Goal: Use online tool/utility: Utilize a website feature to perform a specific function

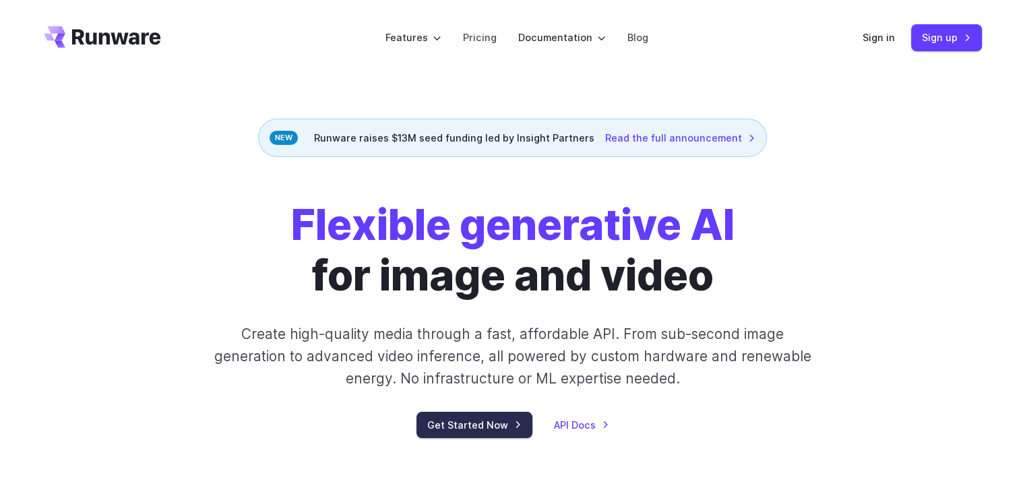
click at [510, 429] on link "Get Started Now" at bounding box center [475, 425] width 116 height 26
click at [895, 40] on link "Sign in" at bounding box center [879, 38] width 32 height 16
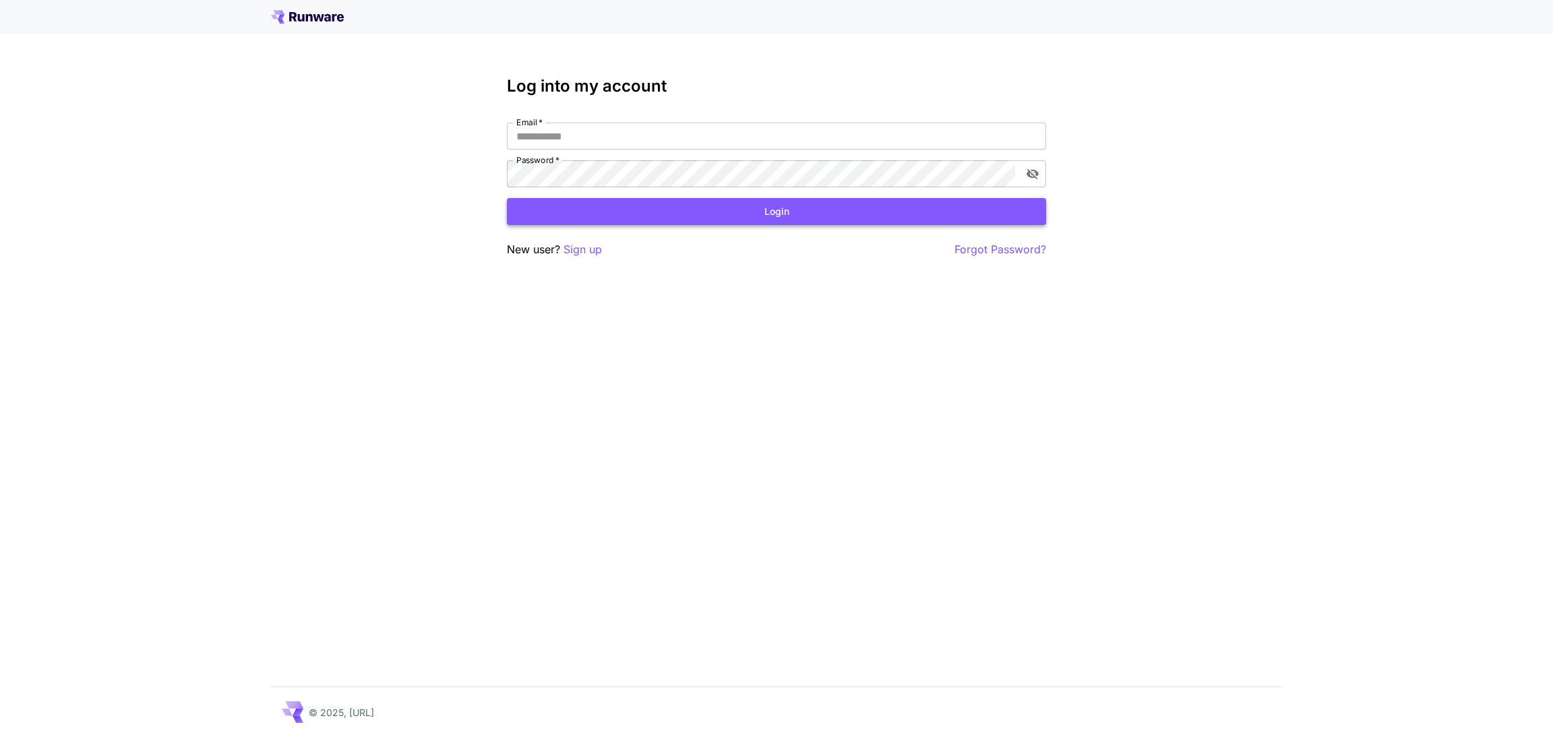
type input "**********"
click at [727, 210] on button "Login" at bounding box center [776, 212] width 539 height 28
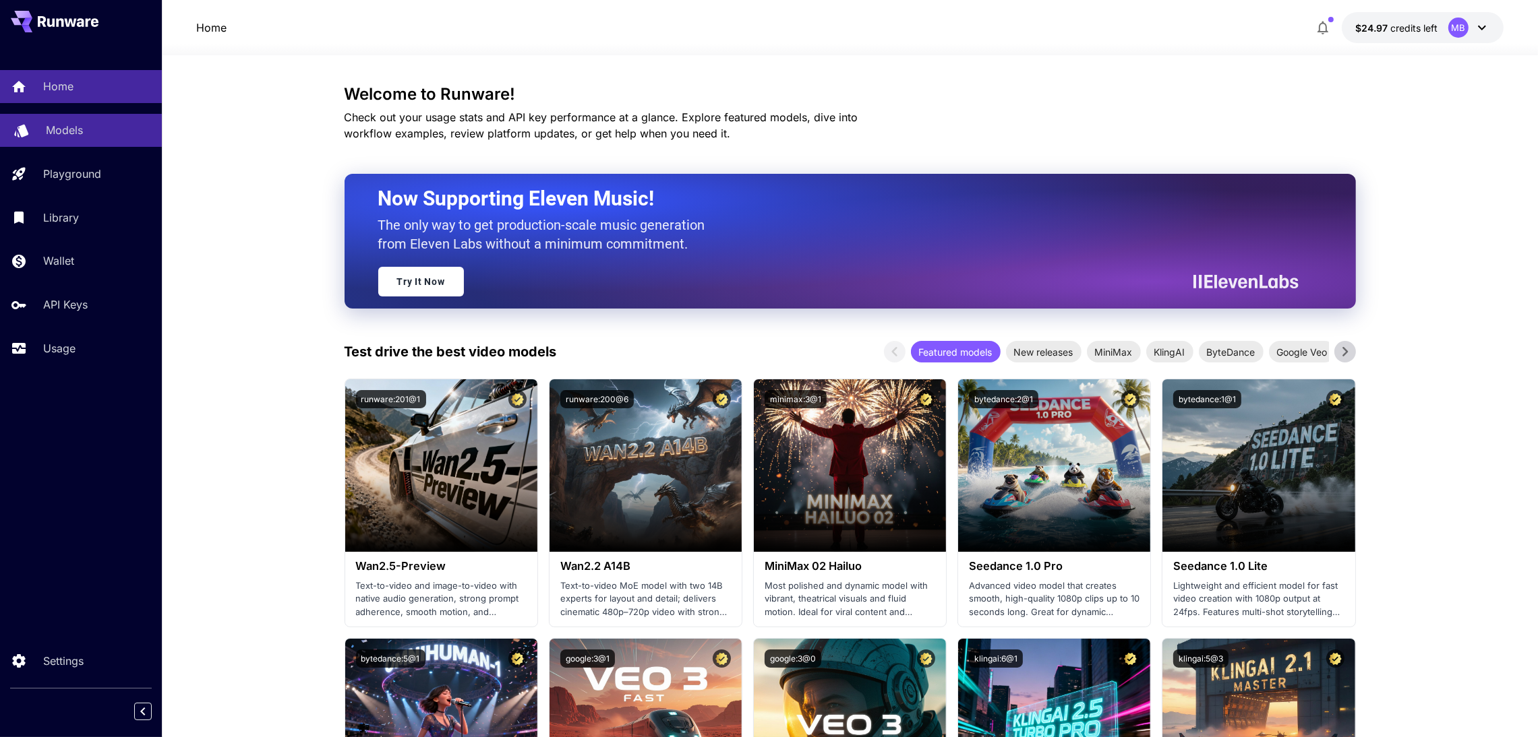
click at [61, 125] on p "Models" at bounding box center [64, 130] width 37 height 16
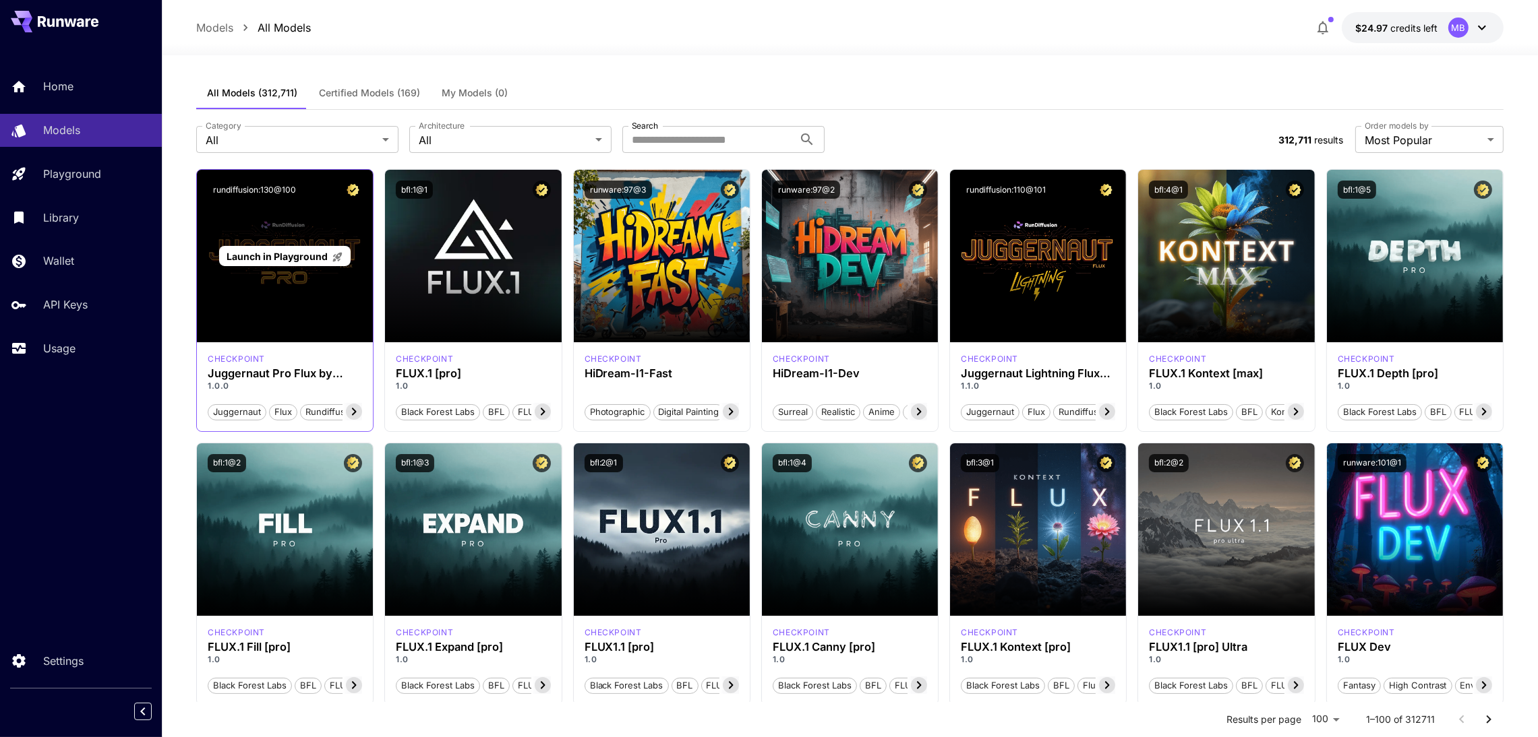
click at [266, 260] on span "Launch in Playground" at bounding box center [276, 256] width 101 height 11
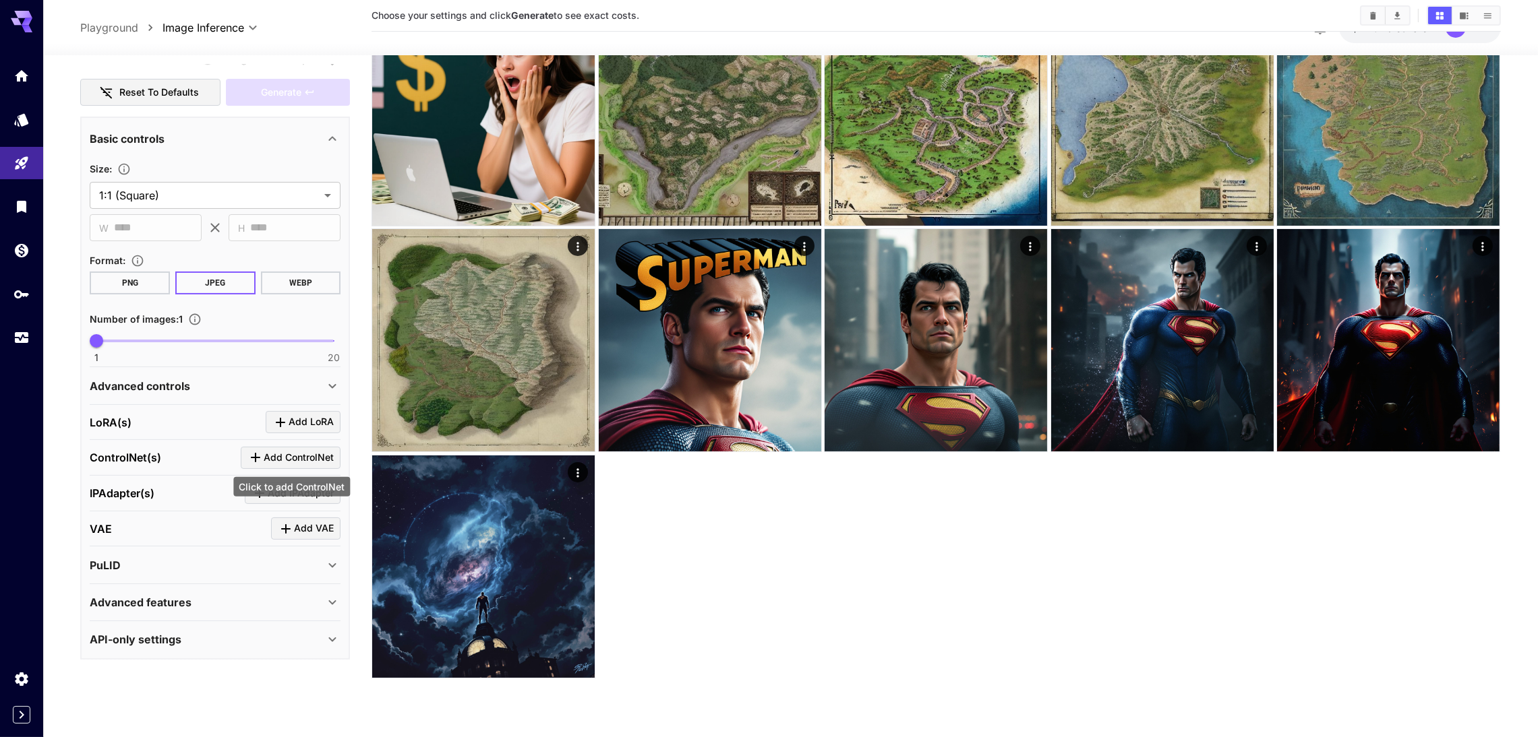
scroll to position [107, 0]
click at [292, 591] on div "Advanced features" at bounding box center [215, 602] width 251 height 32
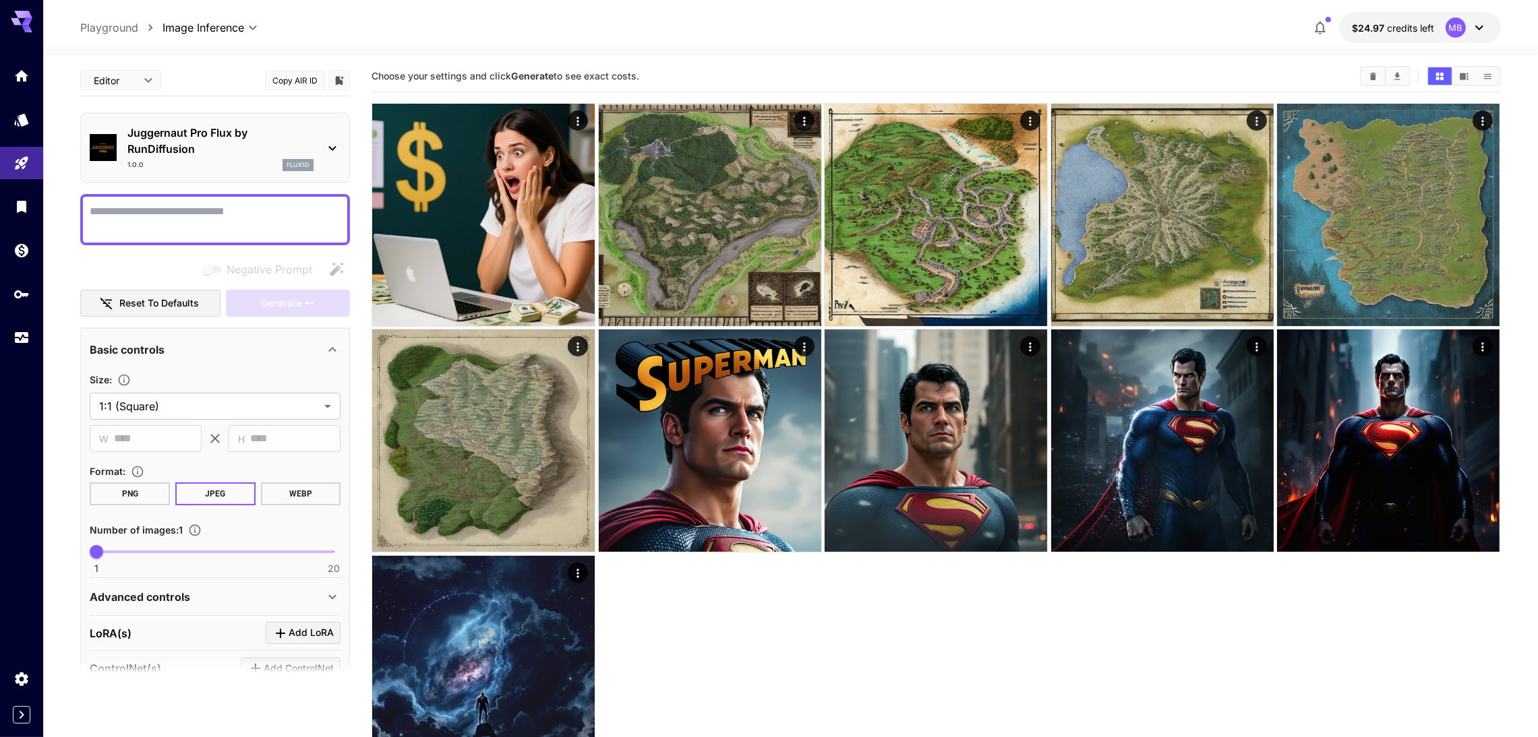
scroll to position [0, 0]
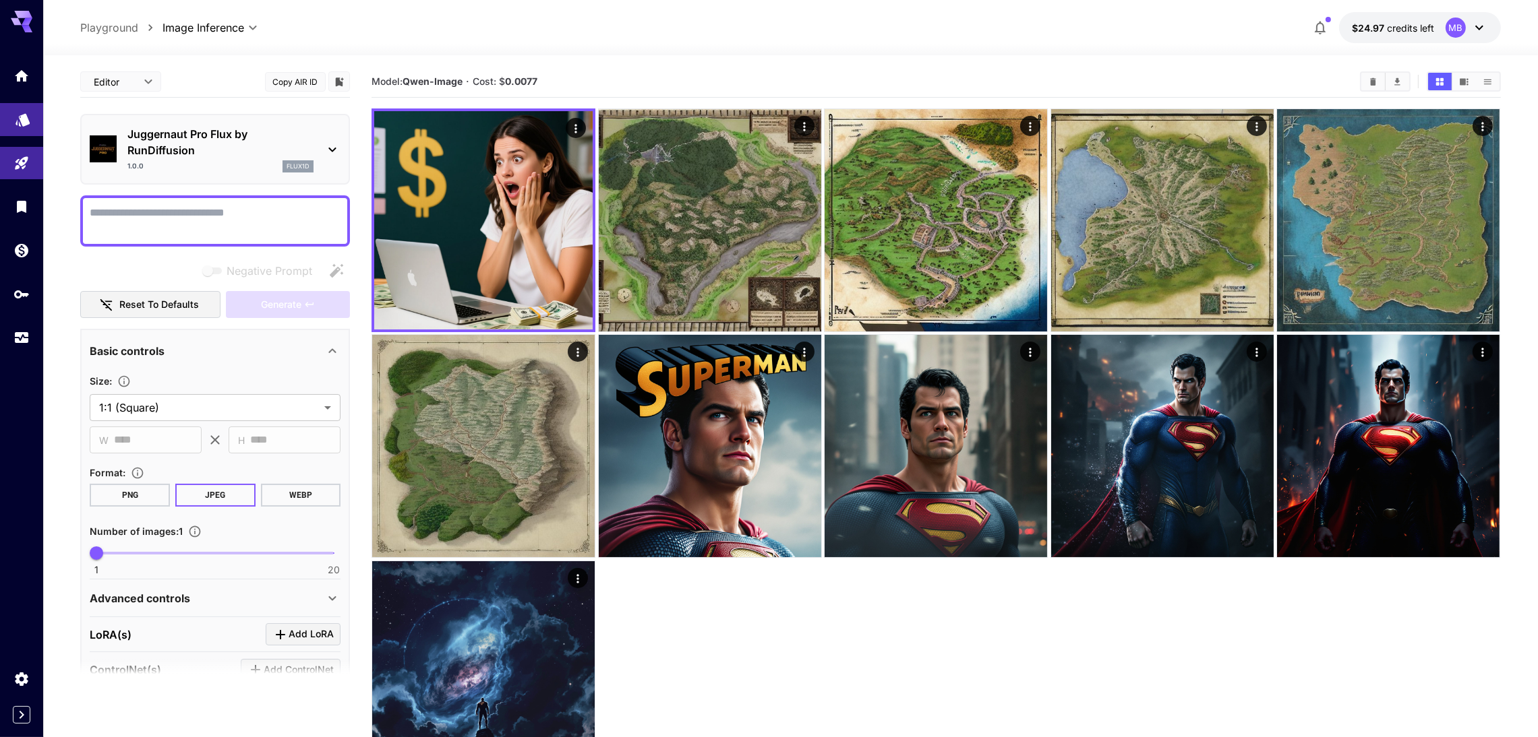
click at [29, 127] on link at bounding box center [21, 119] width 43 height 33
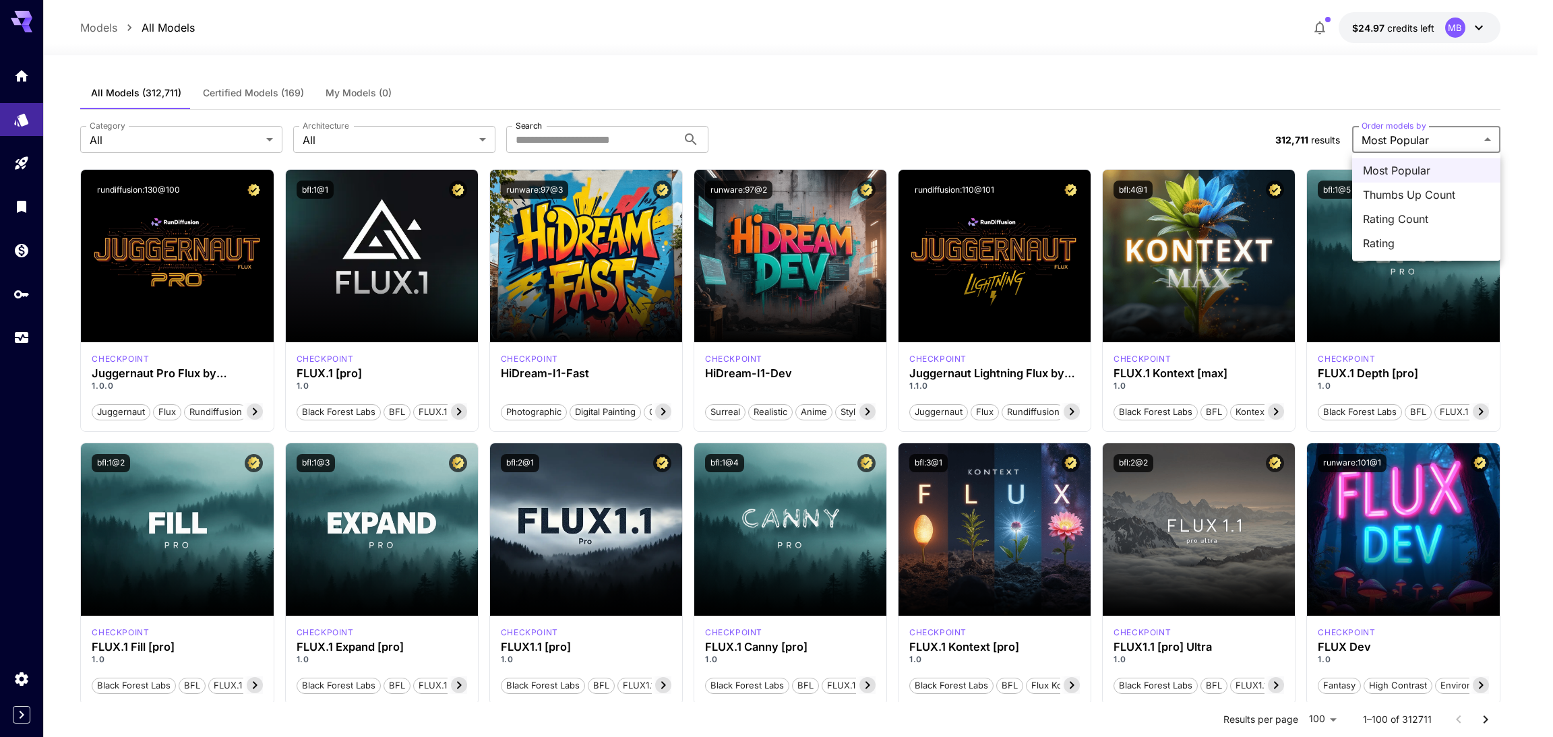
click at [1402, 247] on span "Rating" at bounding box center [1426, 243] width 127 height 16
type input "******"
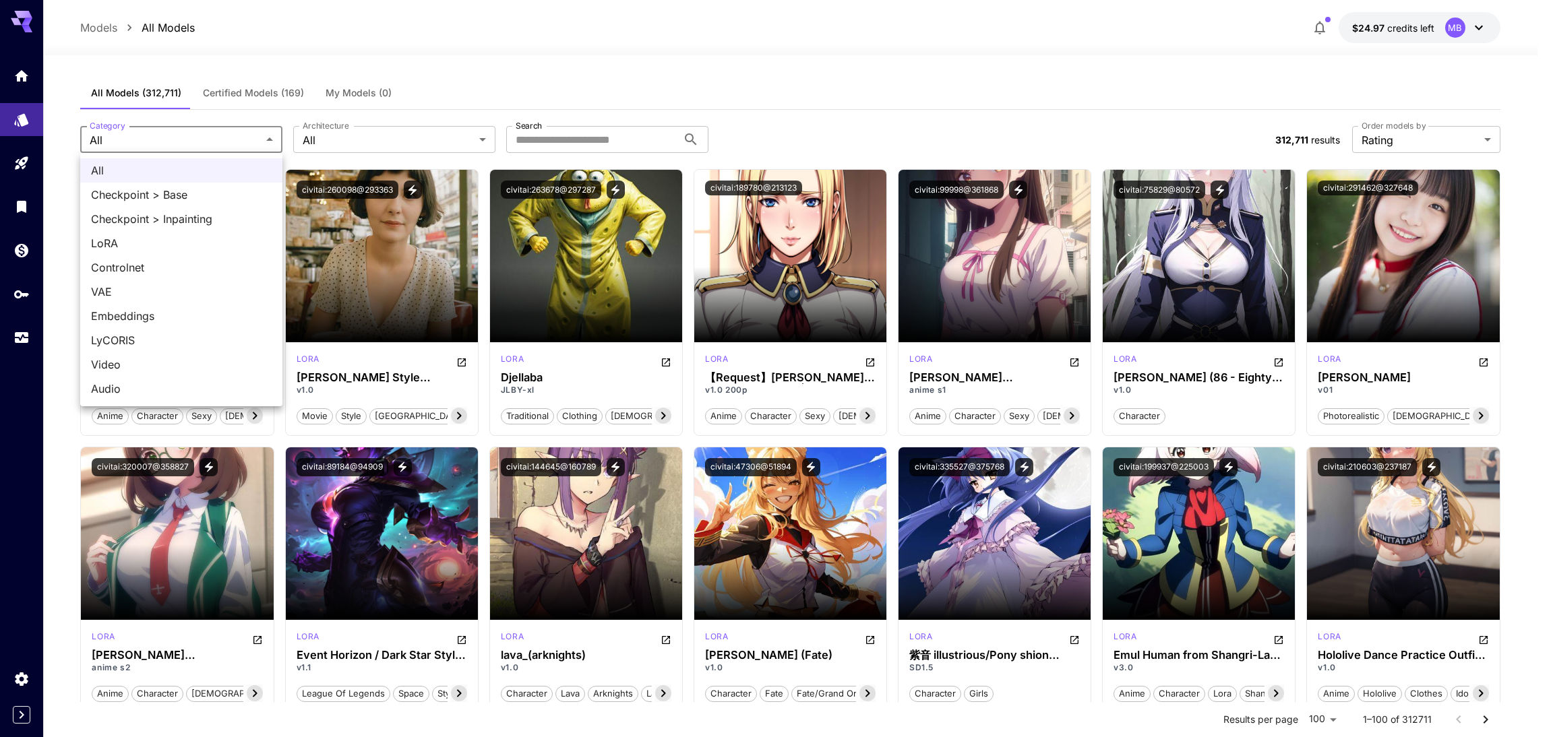
click at [378, 135] on div at bounding box center [776, 368] width 1553 height 737
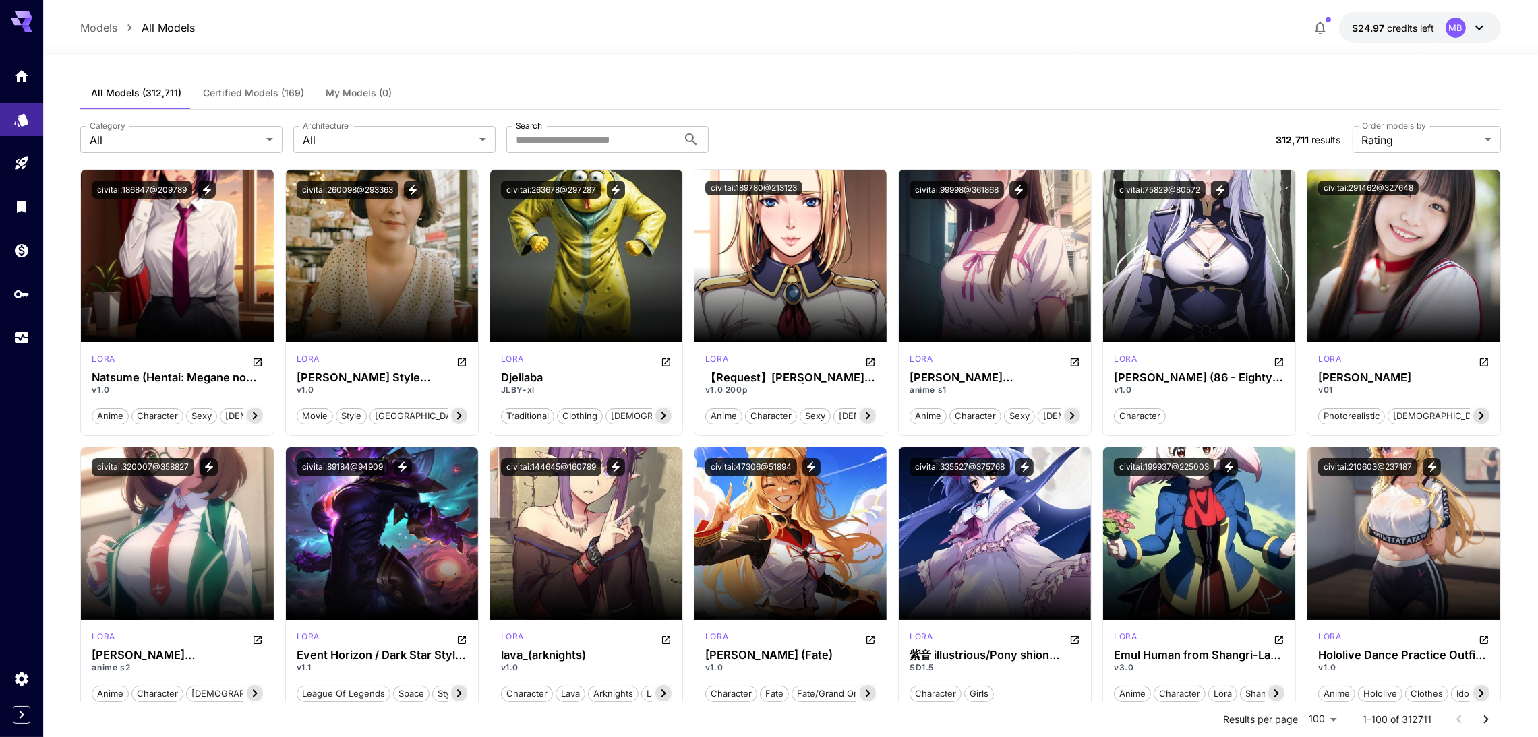
click at [378, 135] on div "All Checkpoint > Base Checkpoint > Inpainting LoRA Controlnet VAE Embeddings Ly…" at bounding box center [769, 368] width 1538 height 737
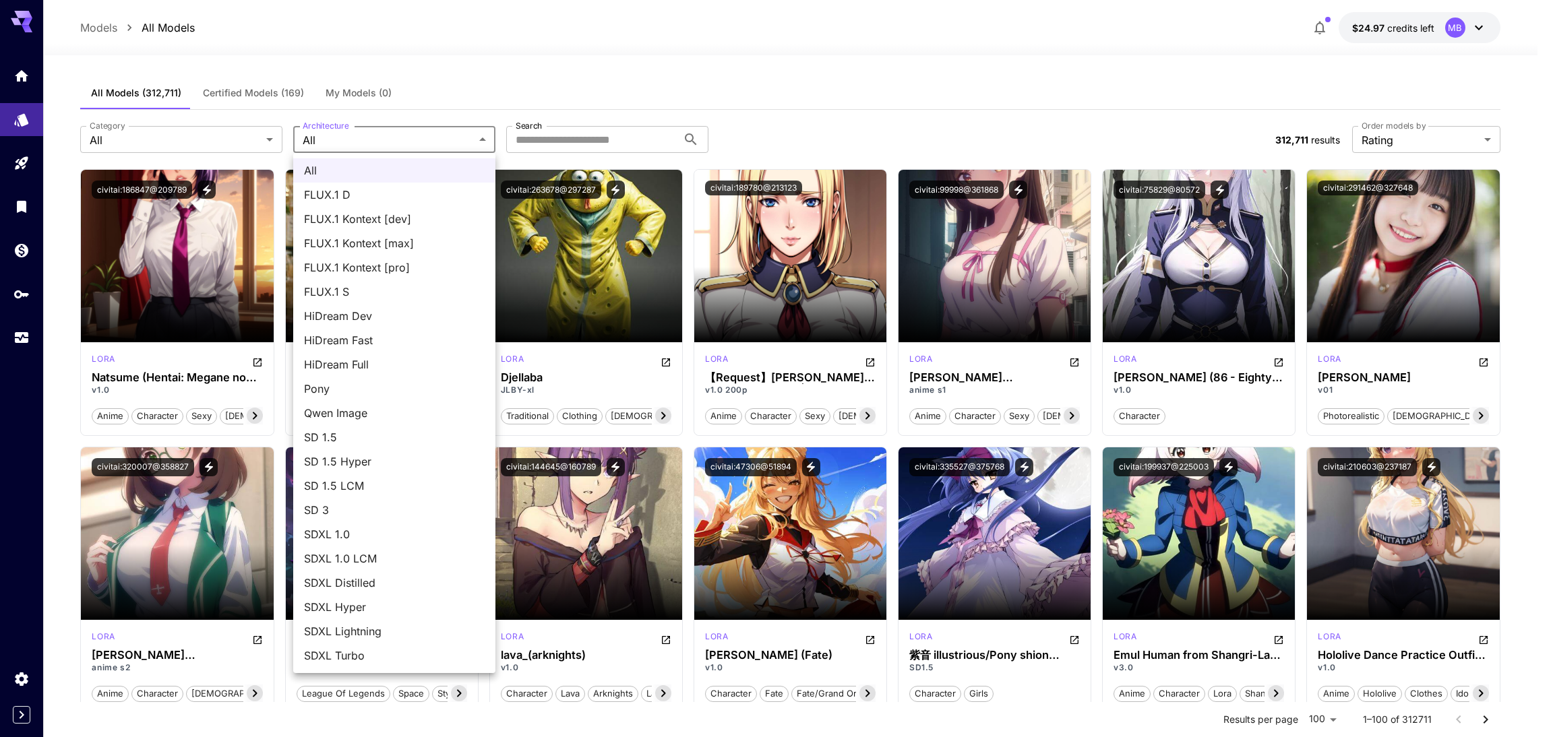
click at [564, 146] on div at bounding box center [776, 368] width 1553 height 737
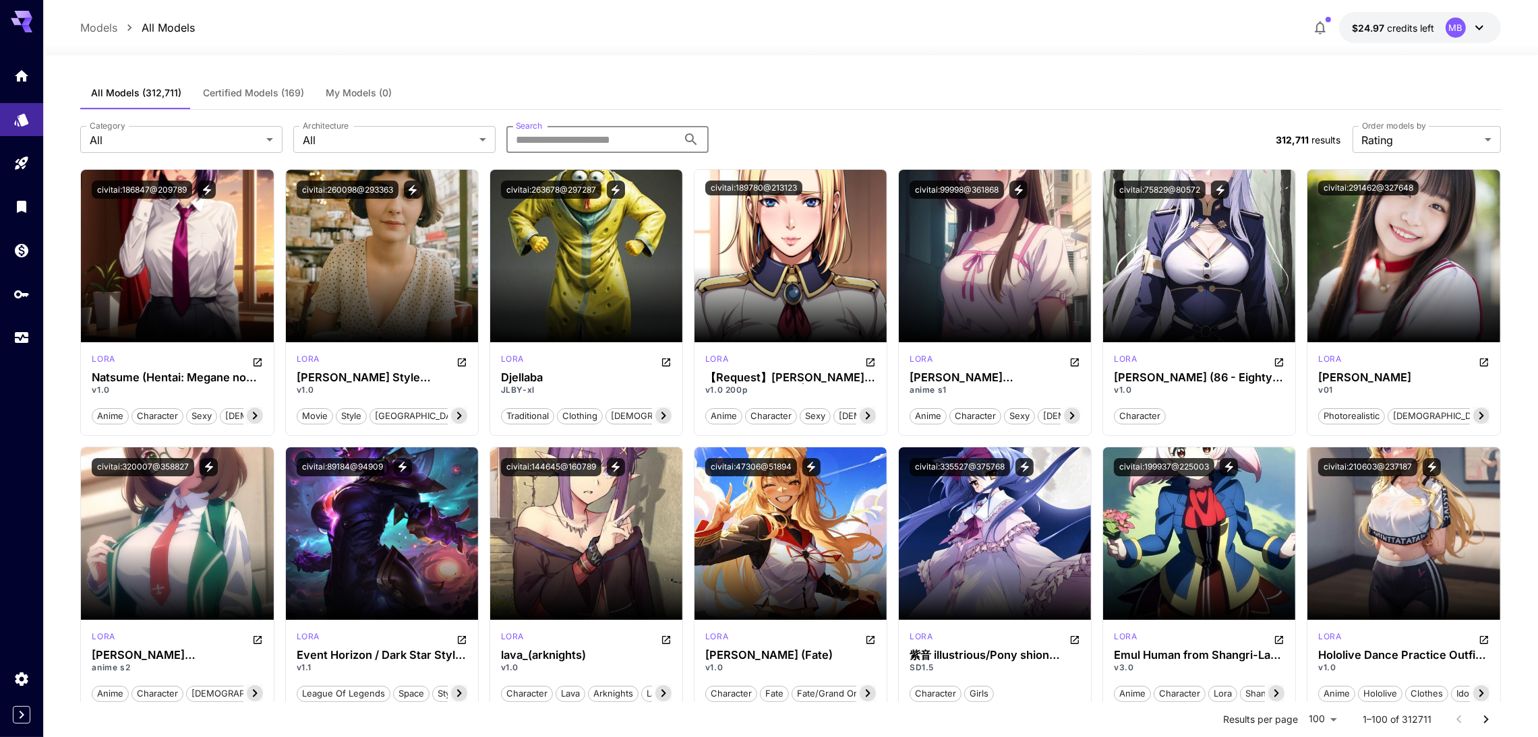
click at [609, 142] on input "Search" at bounding box center [591, 139] width 171 height 27
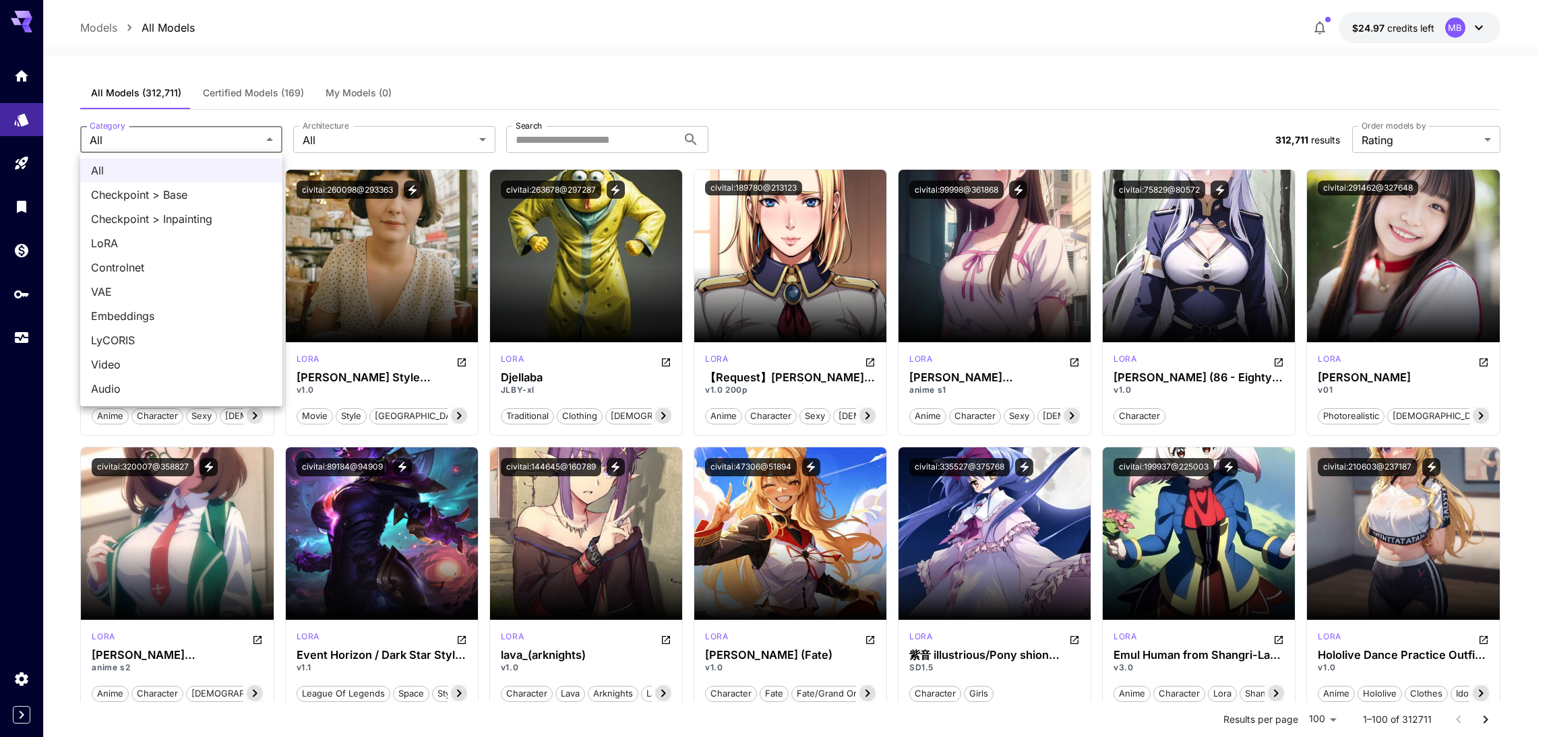
click at [195, 237] on span "LoRA" at bounding box center [181, 243] width 181 height 16
type input "****"
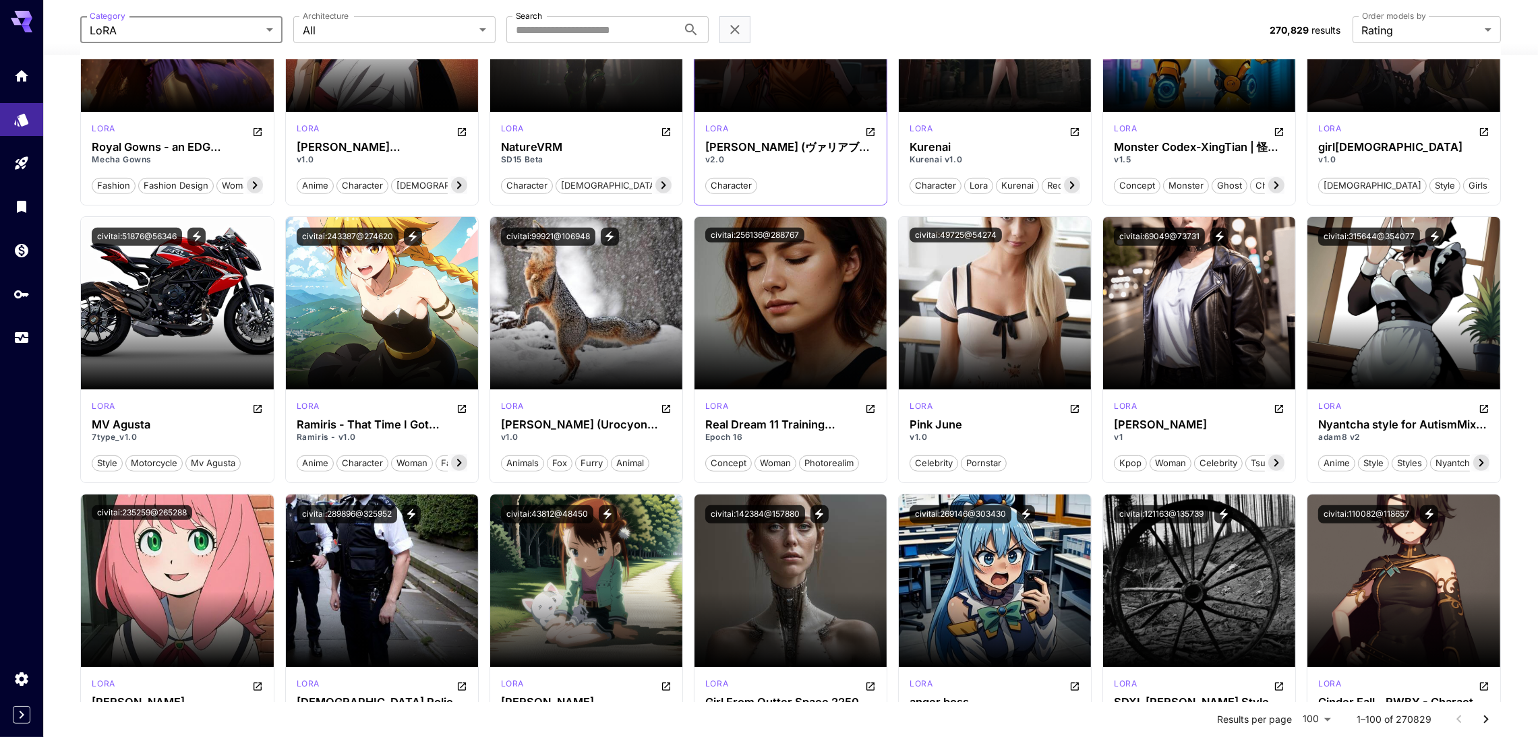
scroll to position [909, 0]
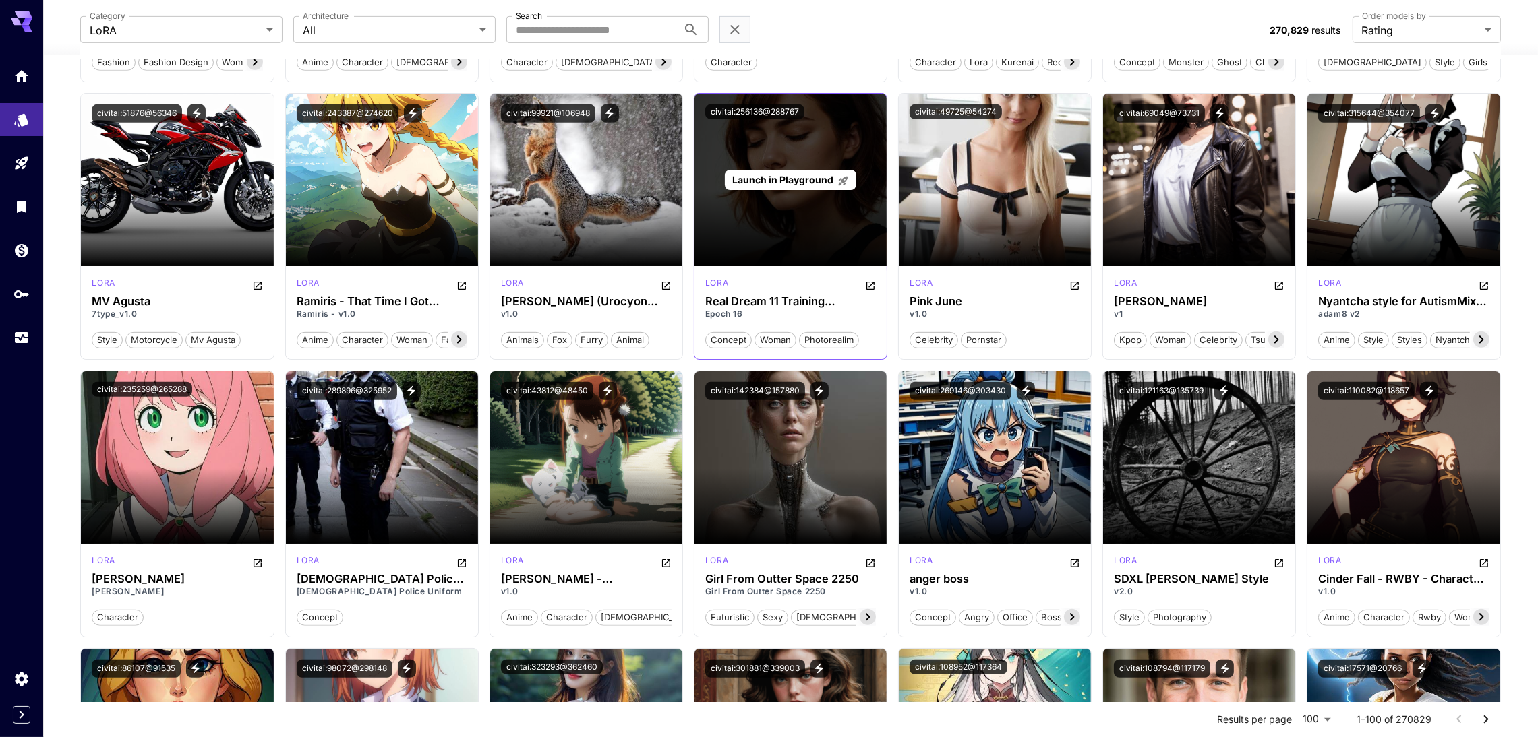
click at [804, 200] on div "Launch in Playground" at bounding box center [790, 180] width 192 height 173
click at [806, 183] on p "Launch in Playground" at bounding box center [790, 180] width 117 height 14
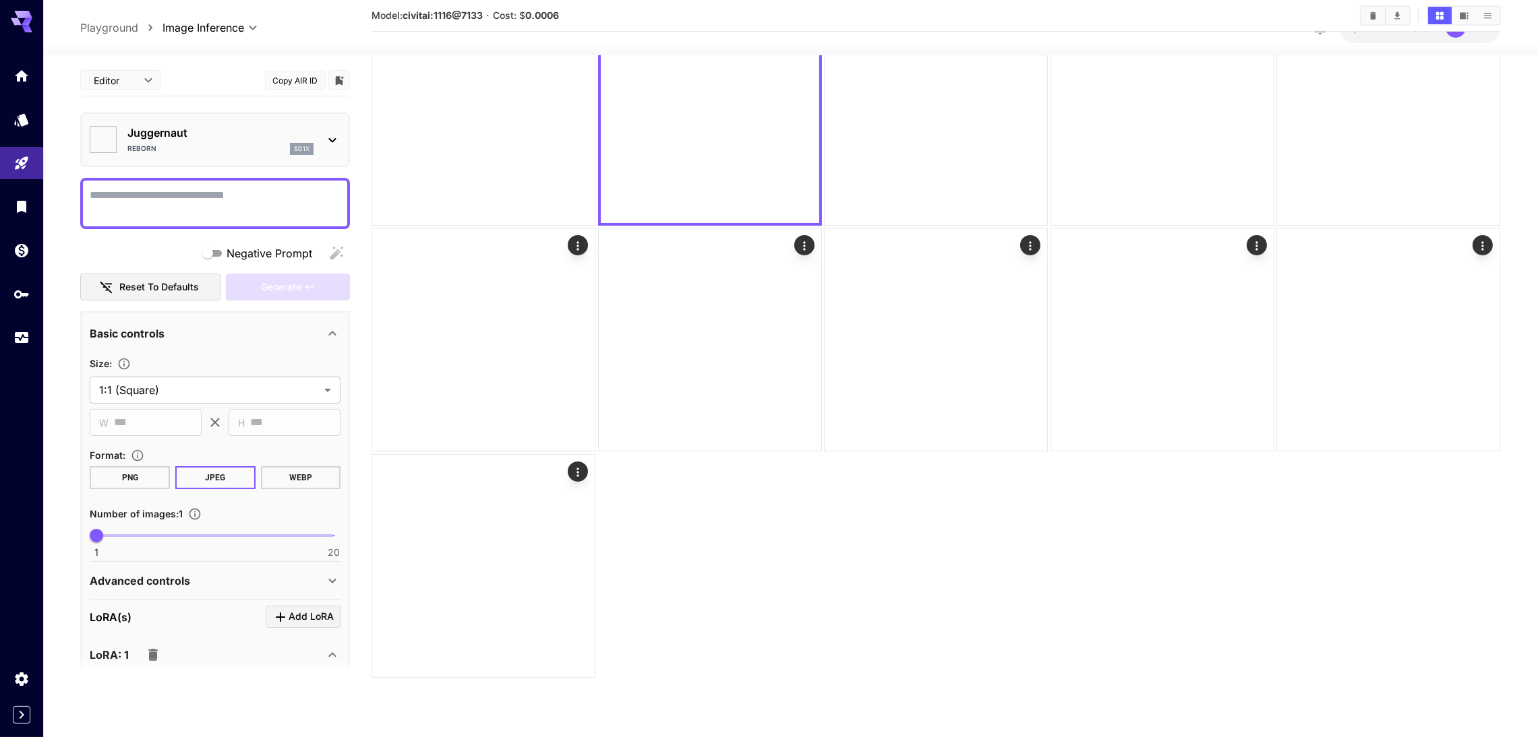
type input "*******"
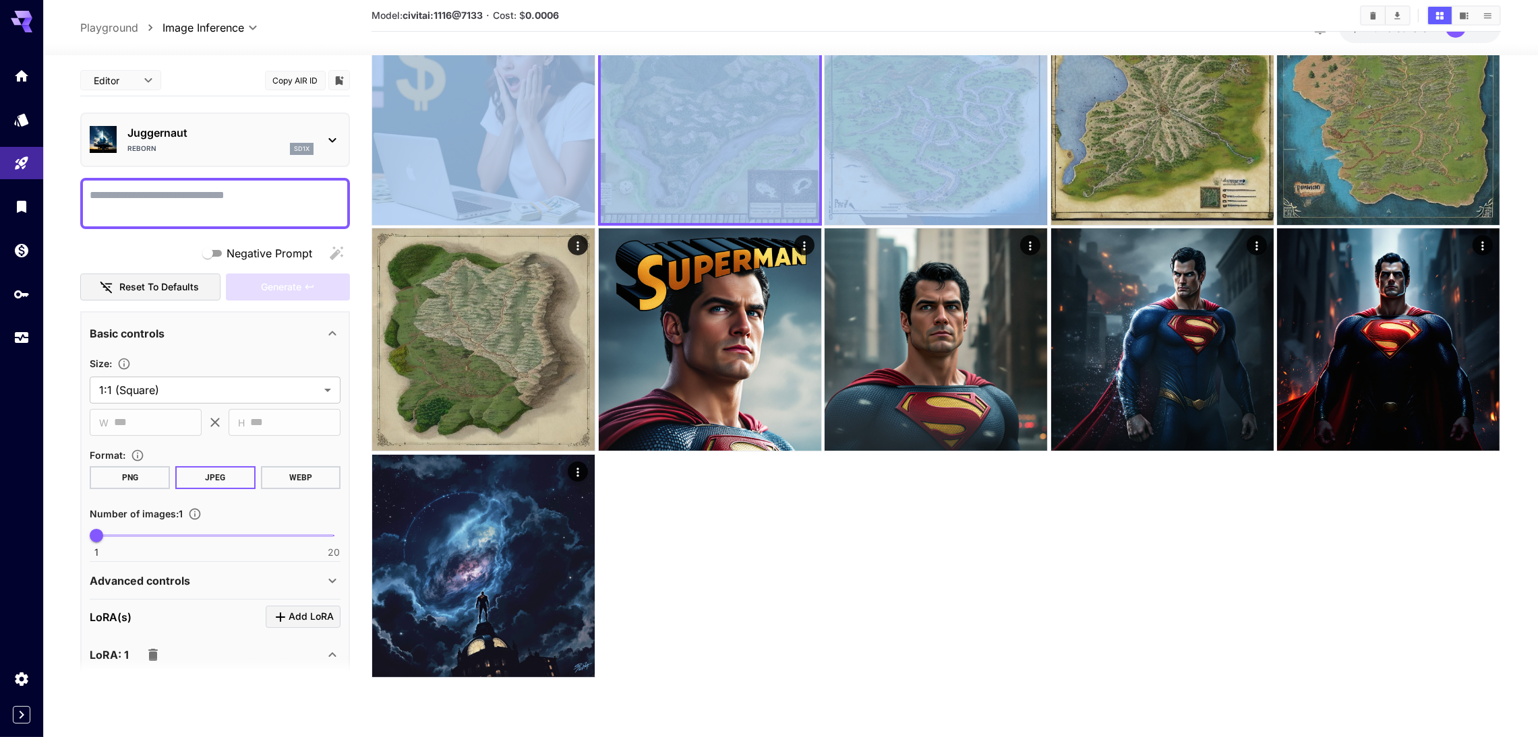
click at [334, 142] on icon at bounding box center [332, 140] width 16 height 16
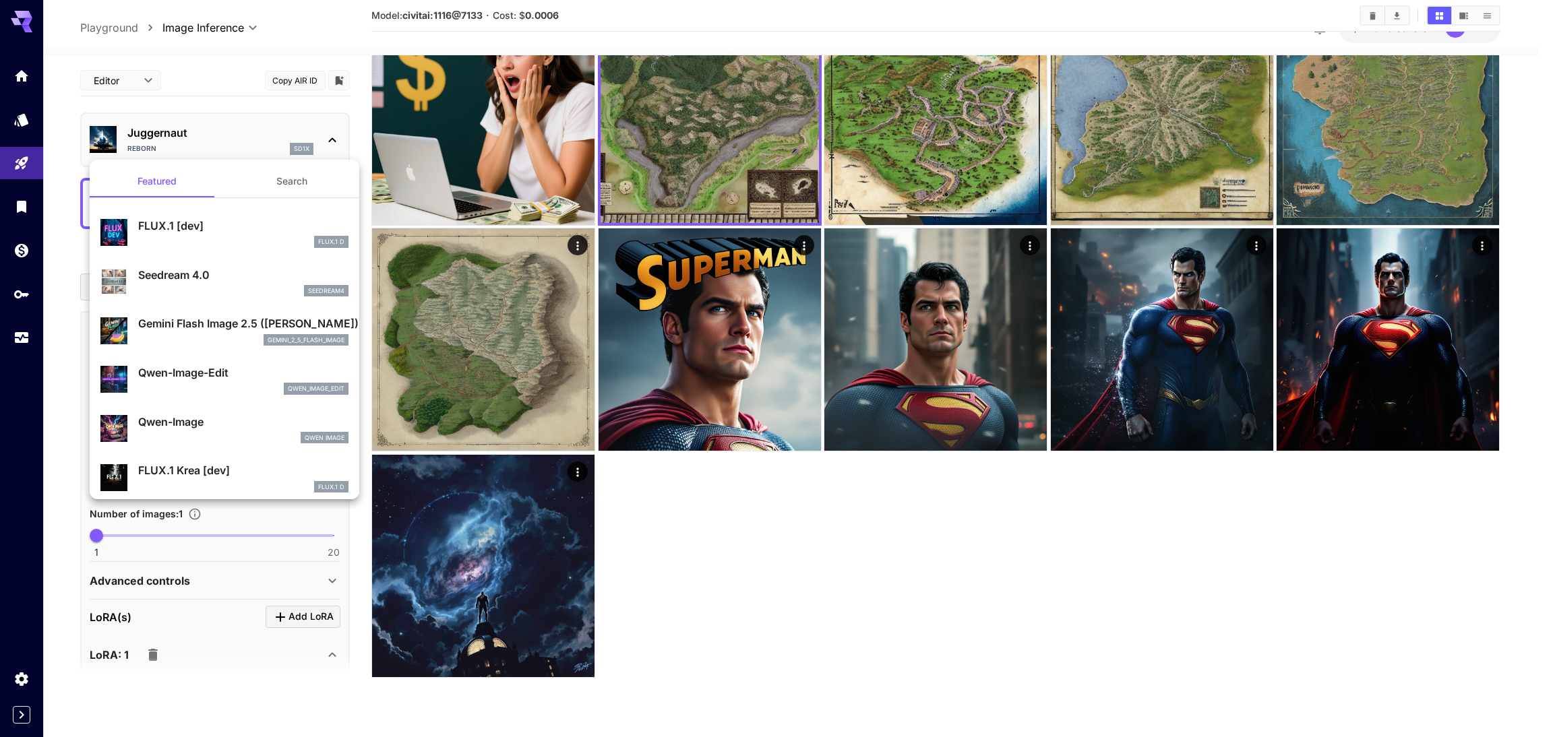
click at [334, 142] on div at bounding box center [776, 368] width 1553 height 737
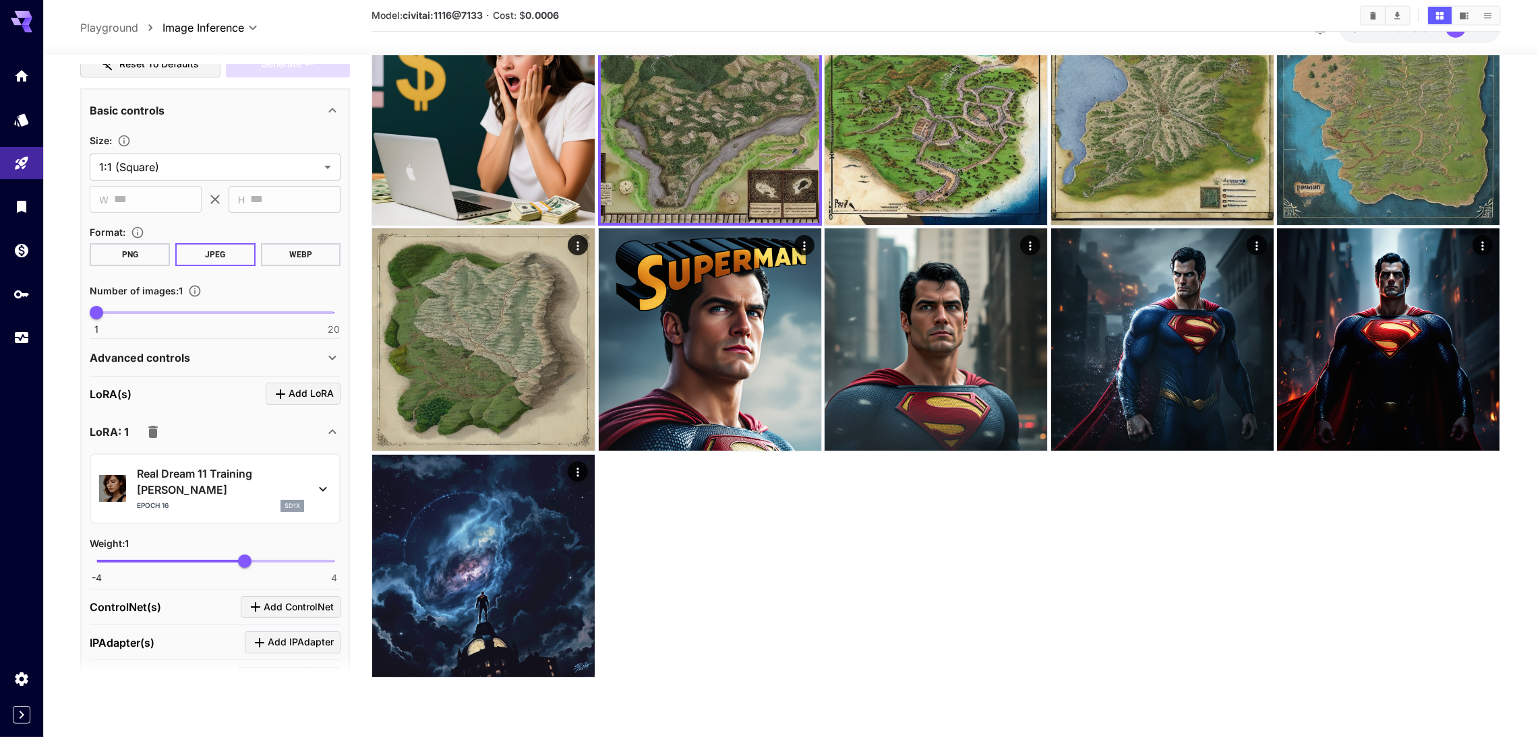
scroll to position [303, 0]
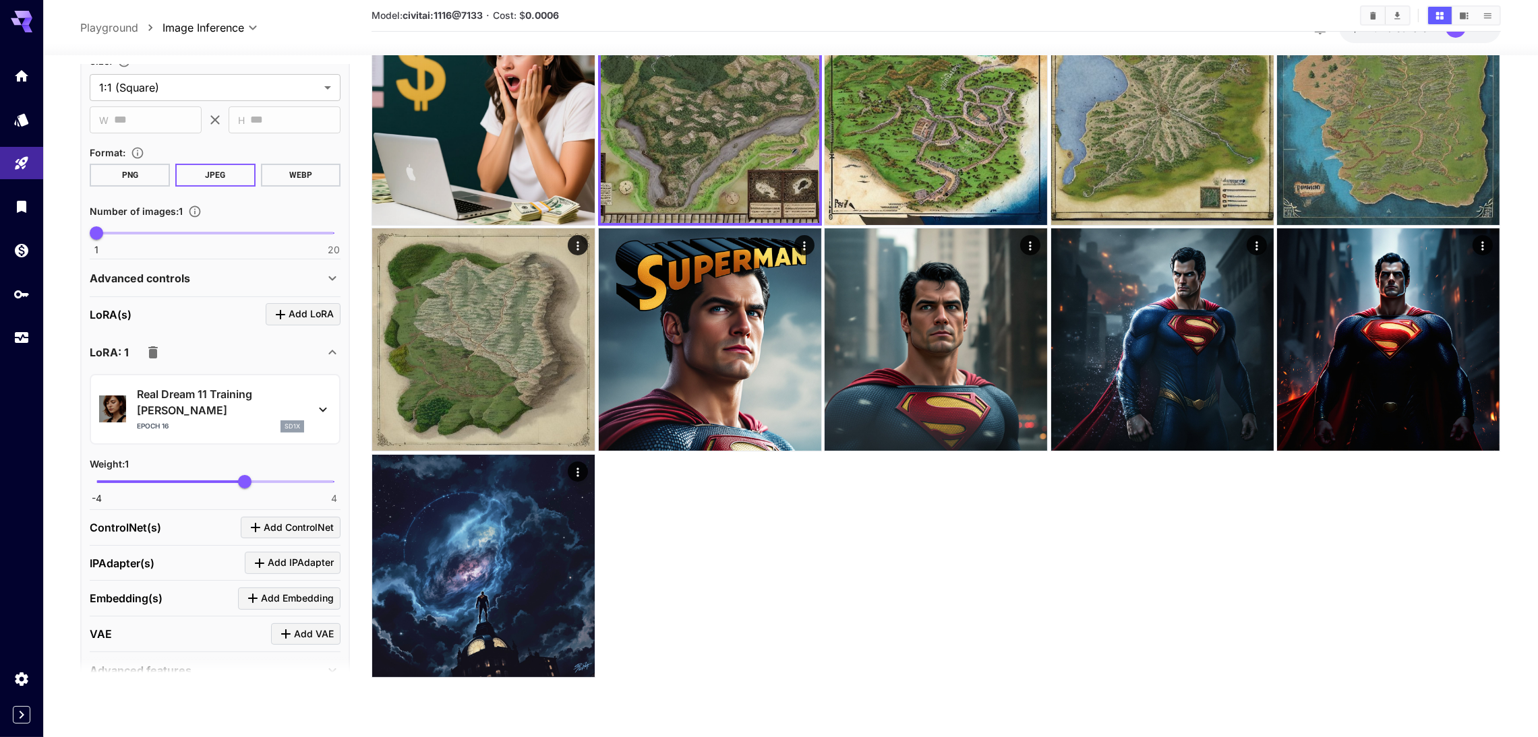
click at [329, 381] on div "Real Dream 11 Training [PERSON_NAME] Epoch 16 sd1x" at bounding box center [215, 409] width 232 height 57
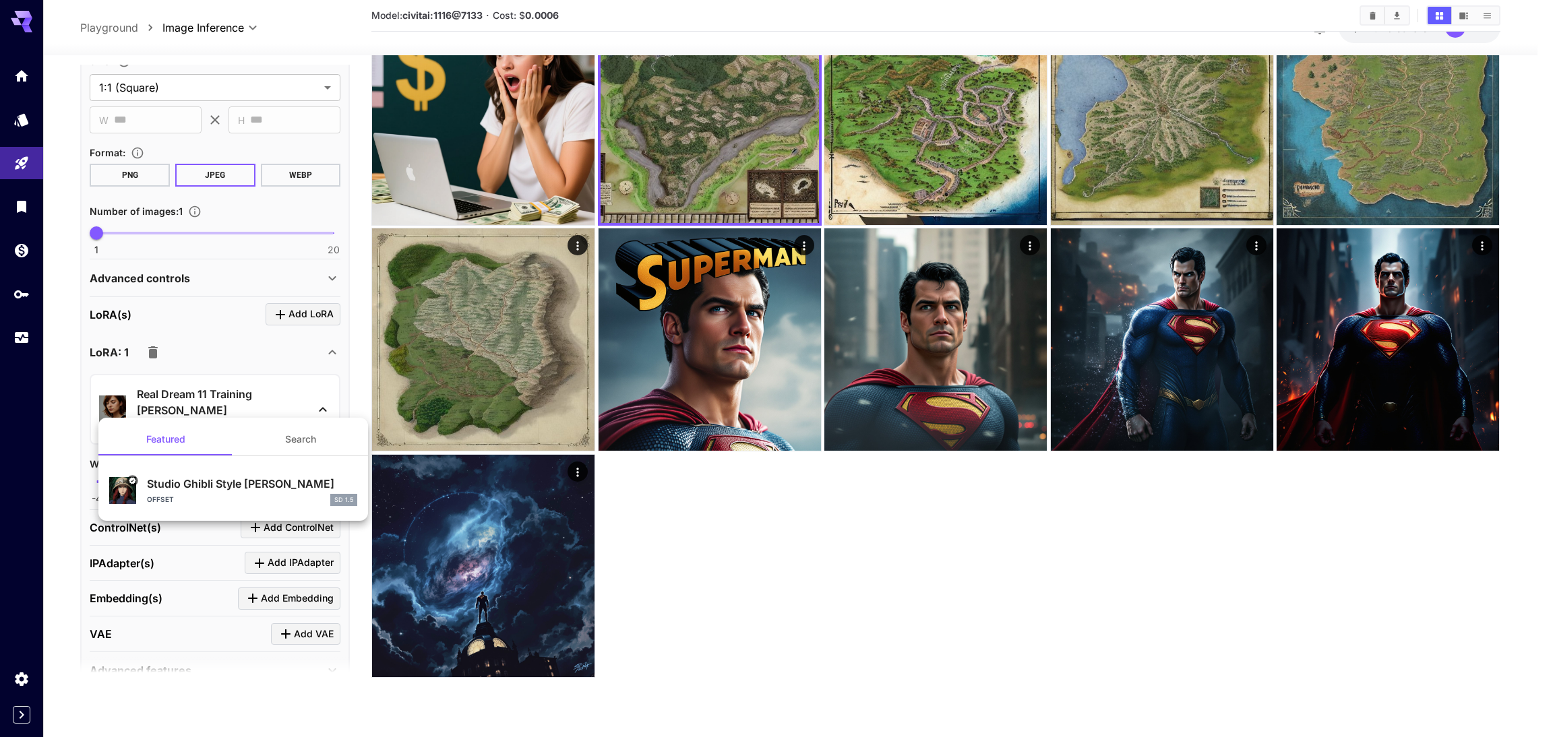
click at [329, 378] on div at bounding box center [776, 368] width 1553 height 737
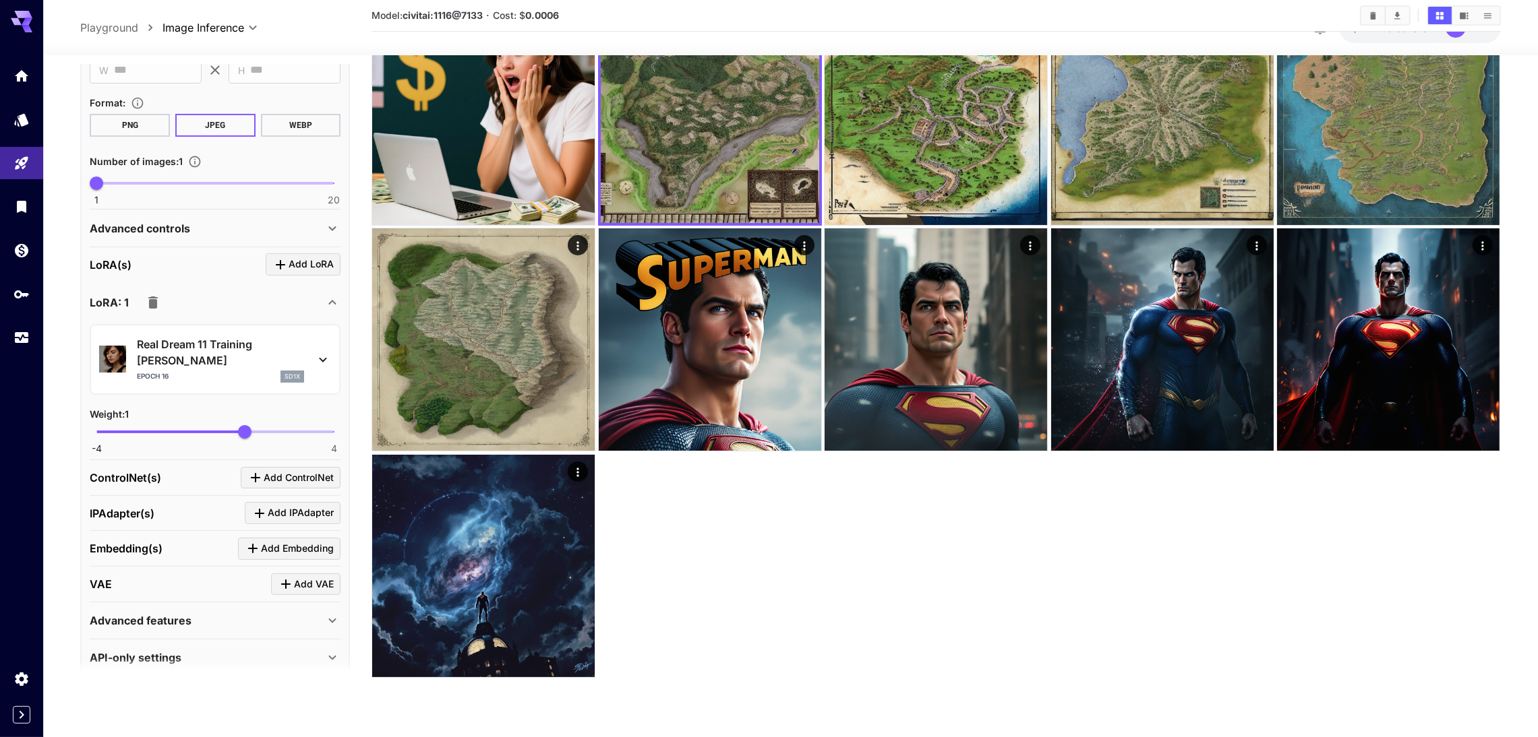
scroll to position [354, 0]
click at [298, 648] on div "API-only settings" at bounding box center [207, 656] width 235 height 16
click at [305, 611] on div "Advanced features" at bounding box center [207, 619] width 235 height 16
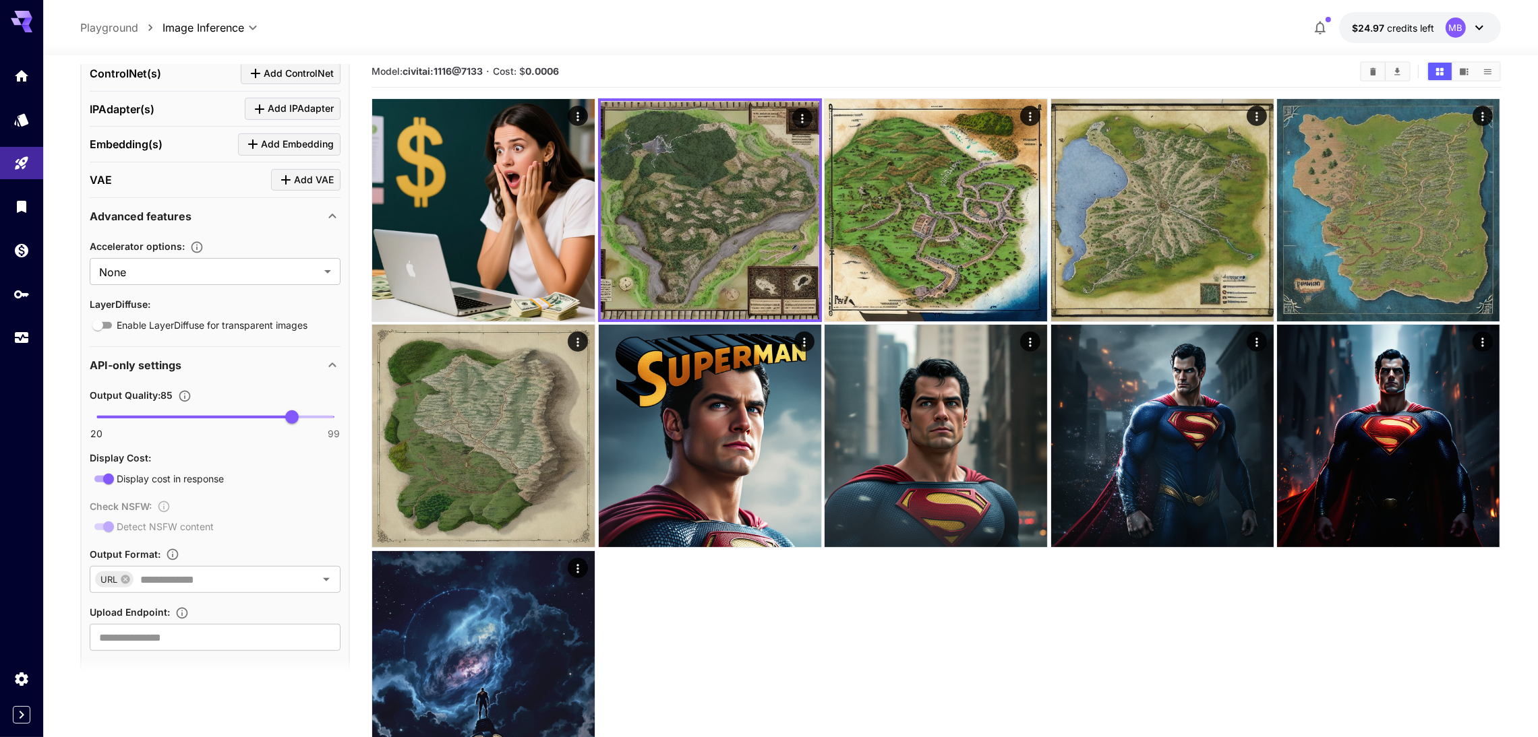
scroll to position [0, 0]
